Goal: Task Accomplishment & Management: Use online tool/utility

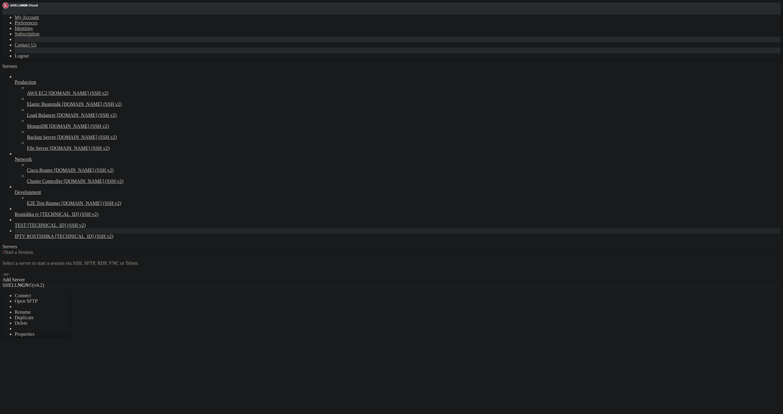
click at [35, 332] on span "Properties" at bounding box center [25, 334] width 20 height 5
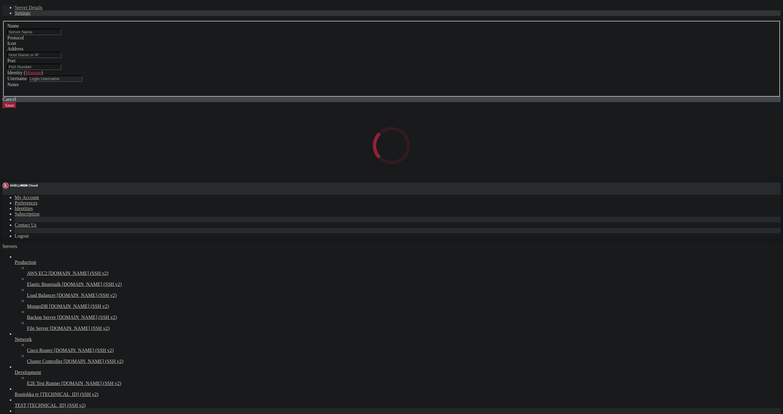
type input "IPTV ROSTISHKA"
type input "[TECHNICAL_ID]"
type input "22"
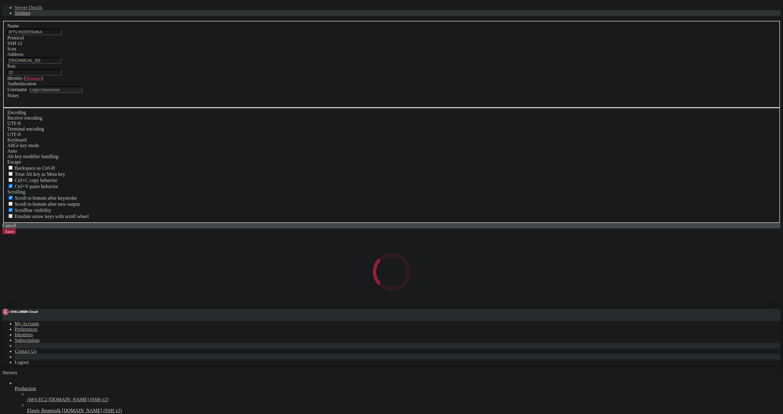
type input "root"
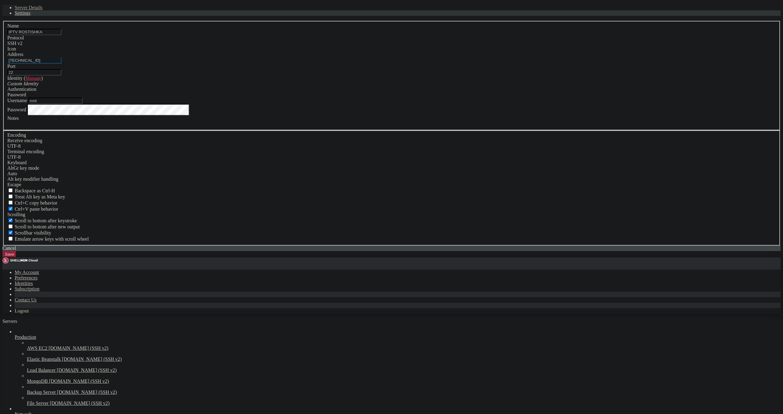
drag, startPoint x: 352, startPoint y: 173, endPoint x: 191, endPoint y: 181, distance: 161.2
click at [62, 64] on input "[TECHNICAL_ID]" at bounding box center [34, 60] width 54 height 6
paste input "[URL][TECHNICAL_ID]"
click at [62, 64] on input "[URL][TECHNICAL_ID]" at bounding box center [34, 60] width 54 height 6
drag, startPoint x: 329, startPoint y: 174, endPoint x: 265, endPoint y: 171, distance: 63.7
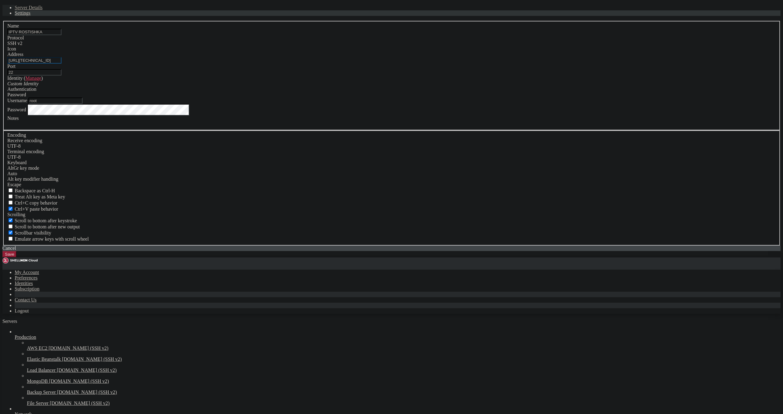
click at [62, 64] on input "[URL][TECHNICAL_ID]" at bounding box center [34, 60] width 54 height 6
type input "[TECHNICAL_ID]"
click at [17, 258] on button "Save" at bounding box center [9, 254] width 14 height 6
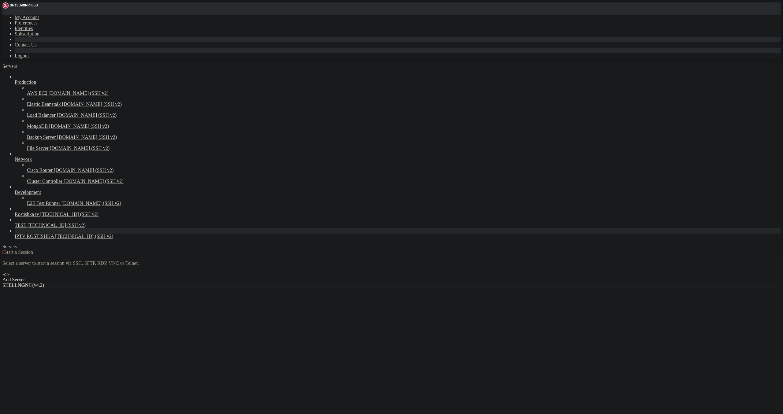
click at [40, 239] on span "IPTV ROSTISHKA" at bounding box center [34, 236] width 39 height 5
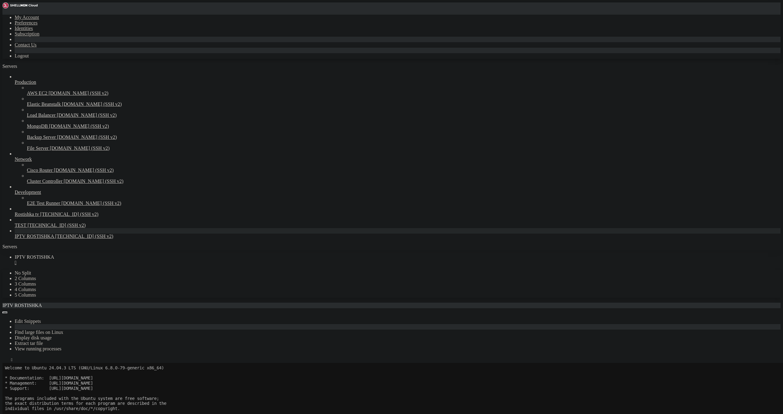
click at [126, 260] on div "" at bounding box center [398, 263] width 766 height 6
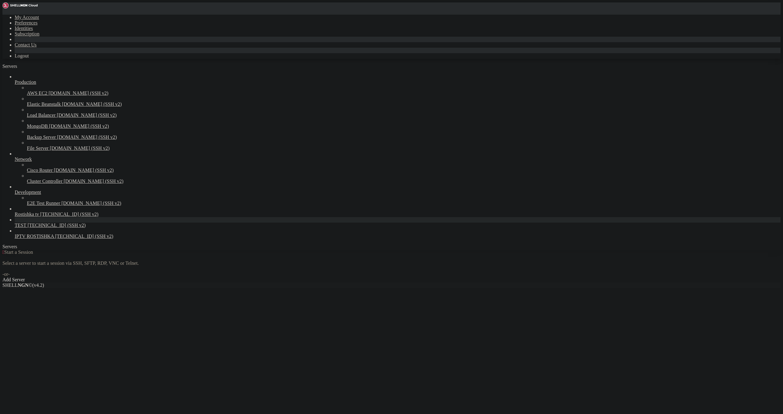
click at [26, 228] on span "TEST" at bounding box center [21, 225] width 12 height 5
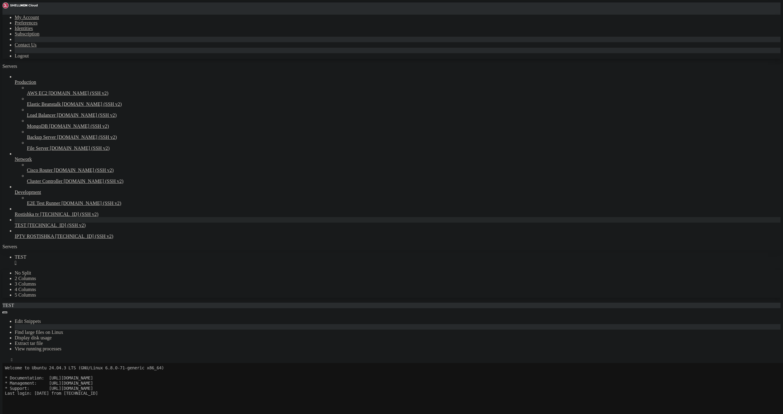
scroll to position [35, 0]
click at [104, 260] on div "" at bounding box center [398, 263] width 766 height 6
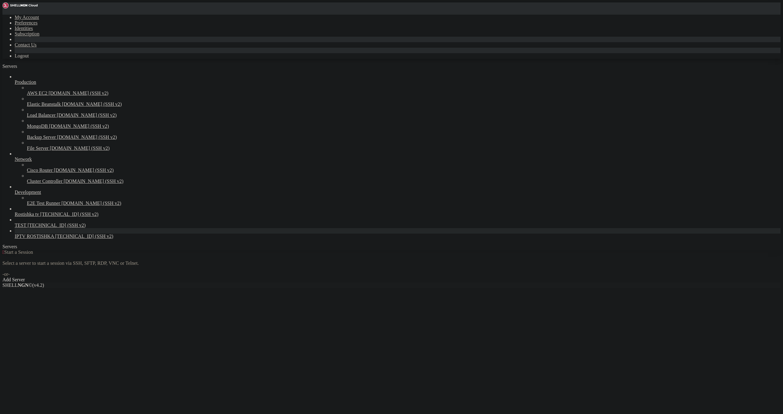
click at [38, 239] on span "IPTV ROSTISHKA" at bounding box center [34, 236] width 39 height 5
click at [39, 239] on span "IPTV ROSTISHKA" at bounding box center [34, 236] width 39 height 5
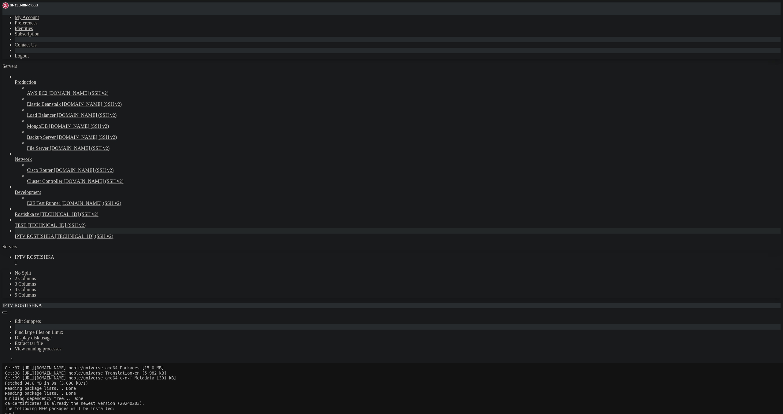
scroll to position [239, 0]
drag, startPoint x: 226, startPoint y: 725, endPoint x: 222, endPoint y: 725, distance: 3.1
drag, startPoint x: 284, startPoint y: 718, endPoint x: 284, endPoint y: 722, distance: 3.4
copy span "[URL][TECHNICAL_ID]"
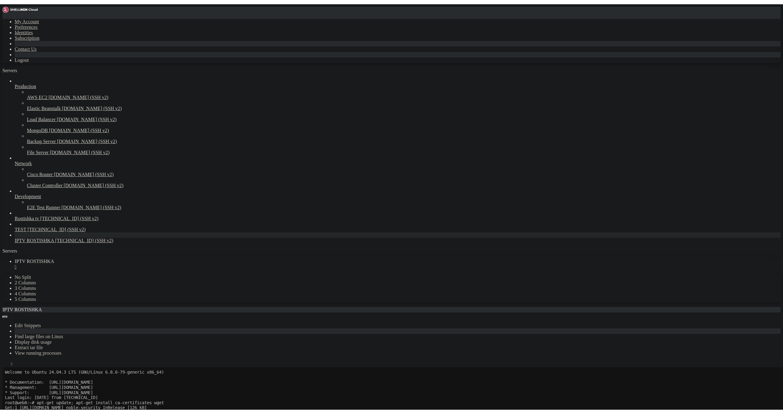
scroll to position [0, 0]
